Goal: Connect with others

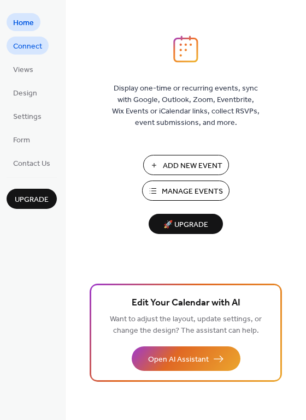
click at [37, 46] on span "Connect" at bounding box center [27, 46] width 29 height 11
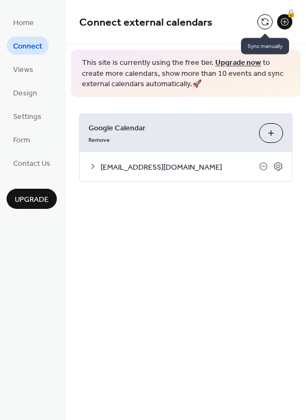
click at [264, 19] on button at bounding box center [264, 21] width 15 height 15
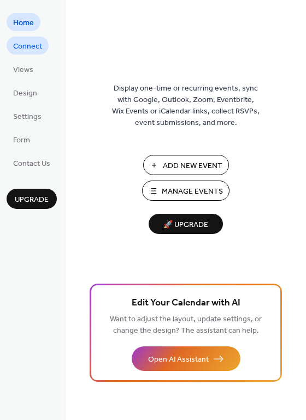
click at [30, 45] on span "Connect" at bounding box center [27, 46] width 29 height 11
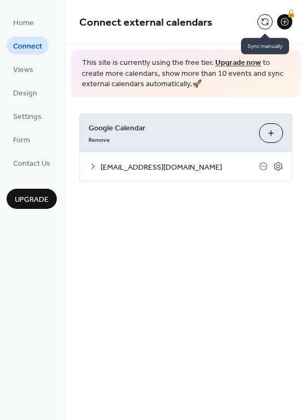
click at [261, 25] on button at bounding box center [264, 21] width 15 height 15
